Goal: Transaction & Acquisition: Purchase product/service

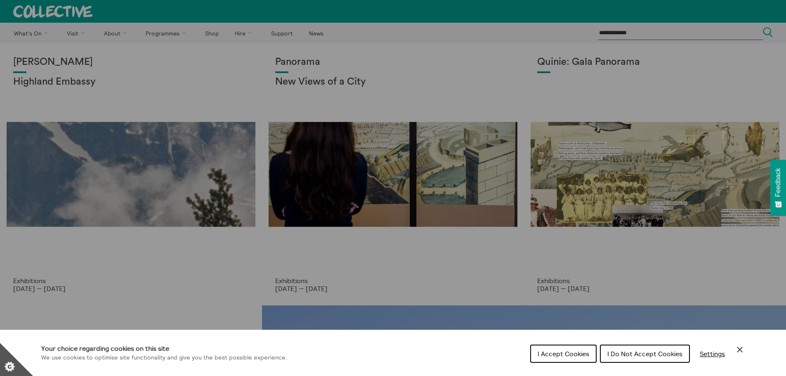
click at [742, 349] on icon "Close Cookie Control" at bounding box center [740, 349] width 10 height 10
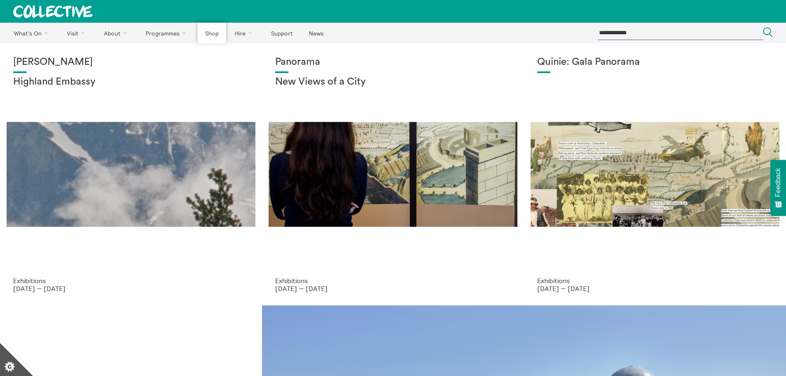
click at [211, 32] on link "Shop" at bounding box center [212, 33] width 28 height 21
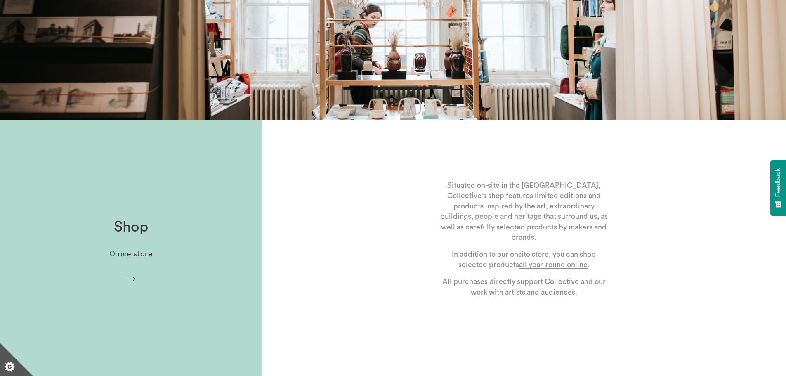
scroll to position [275, 0]
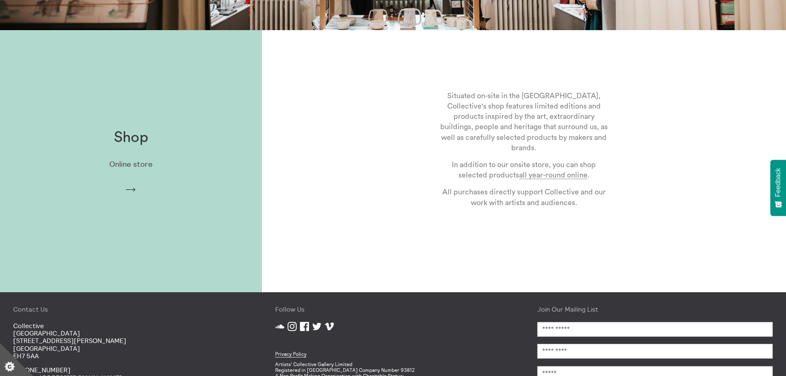
click at [137, 164] on p "Online store" at bounding box center [130, 164] width 43 height 9
